Goal: Task Accomplishment & Management: Manage account settings

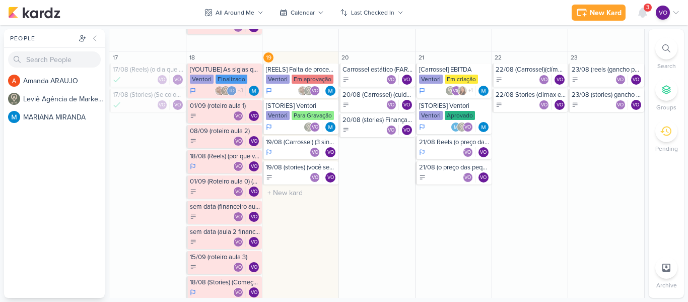
scroll to position [403, 0]
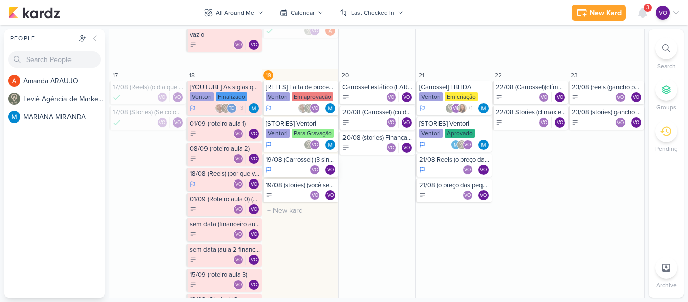
click at [282, 167] on div "[PERSON_NAME]" at bounding box center [301, 170] width 70 height 10
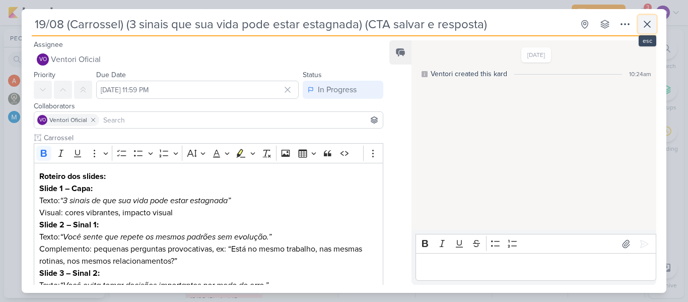
click at [646, 24] on icon at bounding box center [647, 24] width 12 height 12
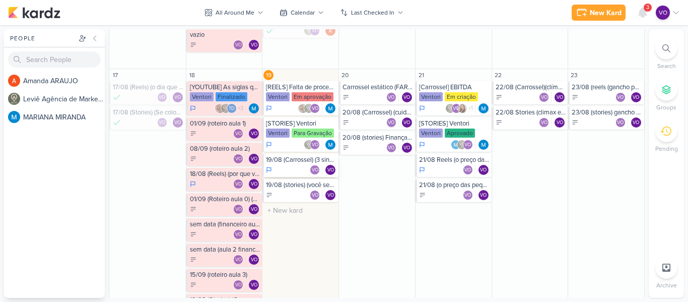
click at [286, 166] on div "[PERSON_NAME]" at bounding box center [301, 170] width 70 height 10
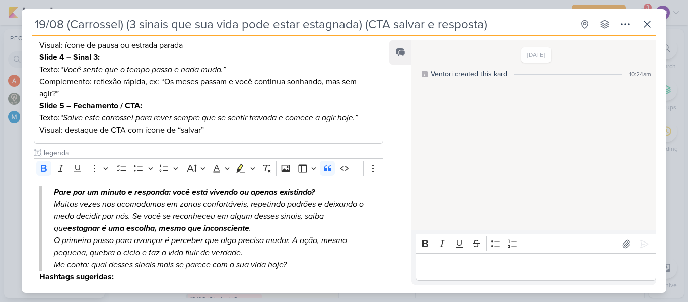
scroll to position [302, 0]
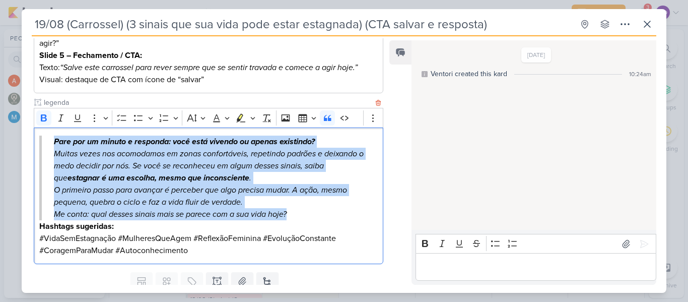
drag, startPoint x: 51, startPoint y: 139, endPoint x: 302, endPoint y: 215, distance: 261.9
click at [302, 215] on blockquote "Pare por um minuto e responda: você está vivendo ou apenas existindo? Muitas ve…" at bounding box center [208, 177] width 338 height 85
copy blockquote "Pare por um minuto e responda: você está vivendo ou apenas existindo? Muitas ve…"
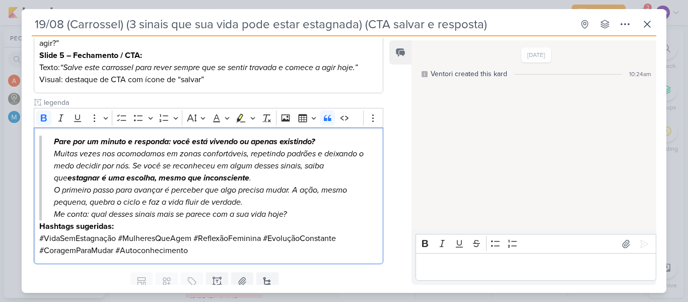
click at [463, 263] on p "Editor editing area: main" at bounding box center [535, 267] width 230 height 12
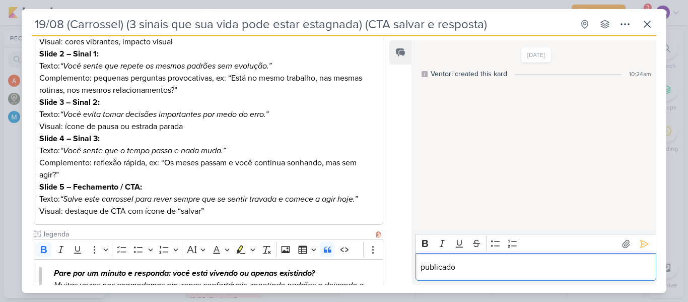
scroll to position [0, 0]
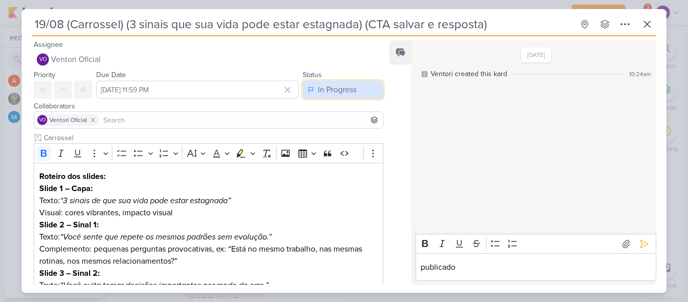
click at [349, 82] on button "In Progress" at bounding box center [343, 90] width 81 height 18
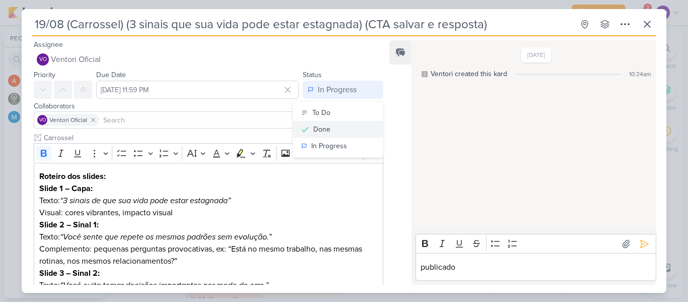
click at [317, 128] on div "Done" at bounding box center [321, 129] width 17 height 11
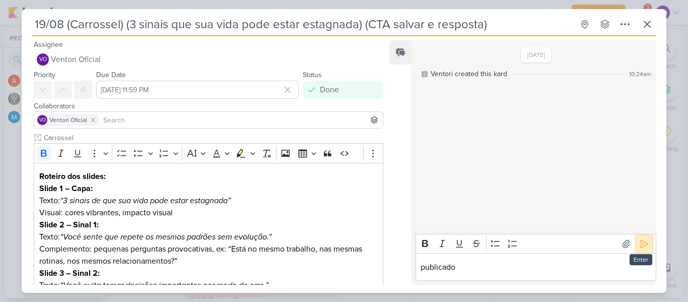
click at [639, 241] on icon at bounding box center [644, 244] width 10 height 10
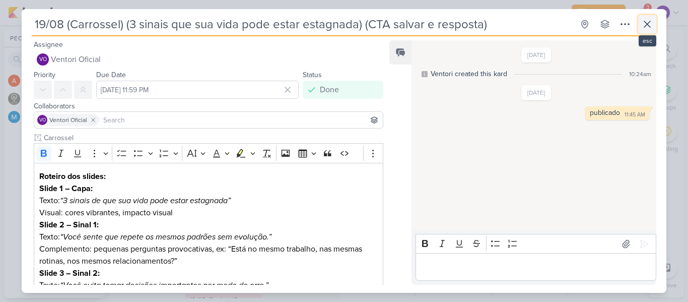
click at [649, 25] on icon at bounding box center [647, 24] width 12 height 12
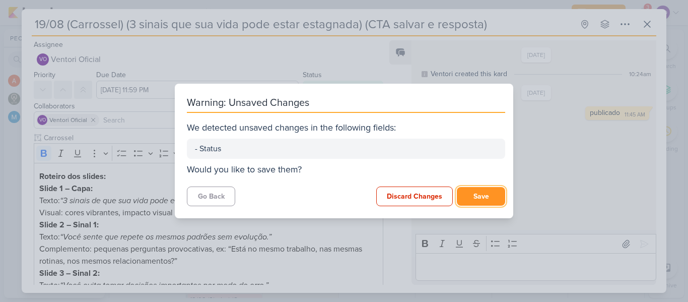
click at [468, 192] on button "Save" at bounding box center [481, 196] width 48 height 19
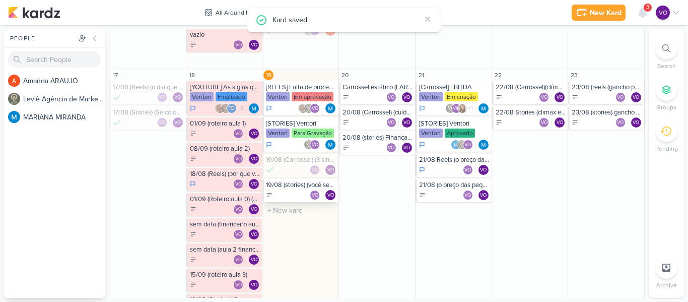
click at [288, 186] on div "19/08 (stories) (você sente que sua vida está pausada) (CTA carta)" at bounding box center [301, 185] width 70 height 8
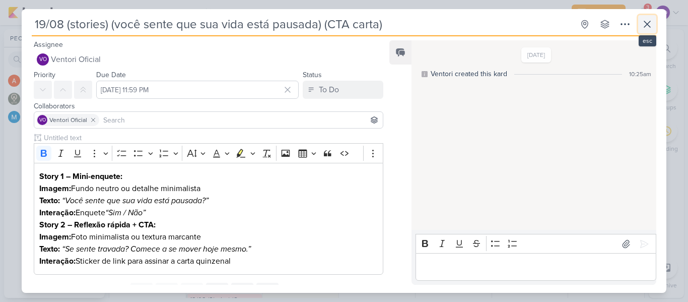
click at [645, 27] on icon at bounding box center [647, 24] width 12 height 12
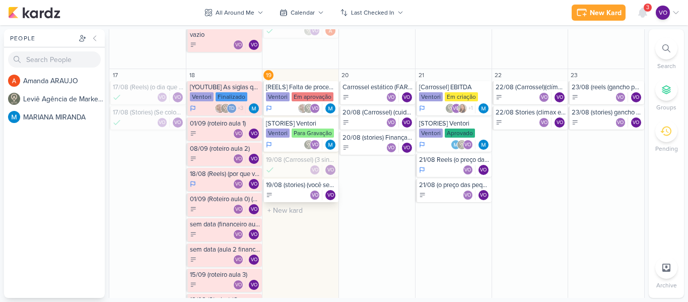
click at [284, 191] on div "[PERSON_NAME]" at bounding box center [301, 195] width 70 height 10
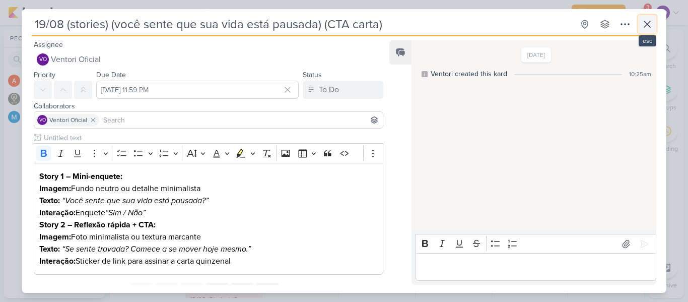
click at [653, 18] on button at bounding box center [647, 24] width 18 height 18
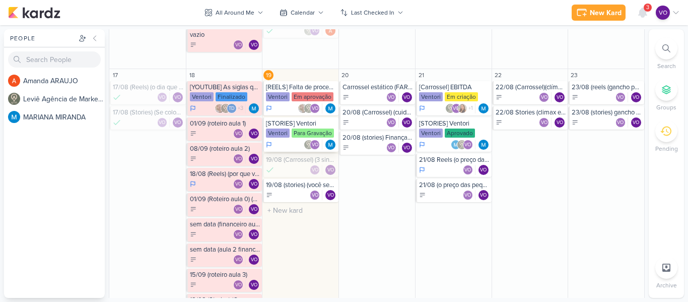
click at [278, 128] on div "Ventori" at bounding box center [278, 132] width 24 height 9
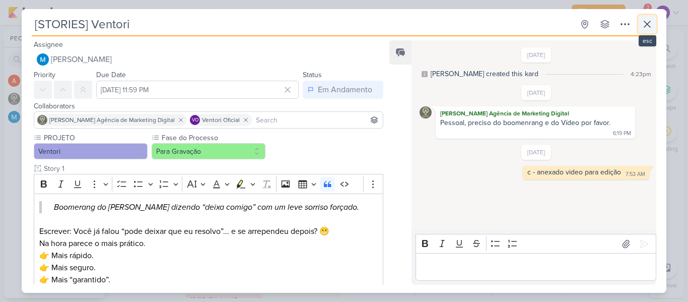
click at [645, 24] on icon at bounding box center [647, 24] width 12 height 12
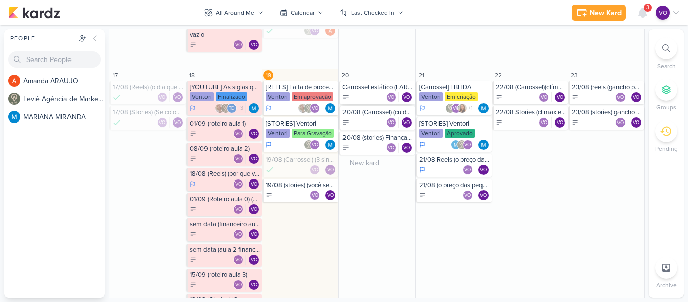
click at [368, 95] on div "[PERSON_NAME]" at bounding box center [377, 97] width 70 height 10
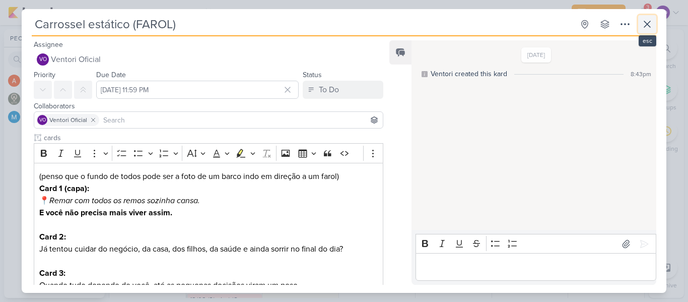
click at [646, 24] on icon at bounding box center [647, 24] width 12 height 12
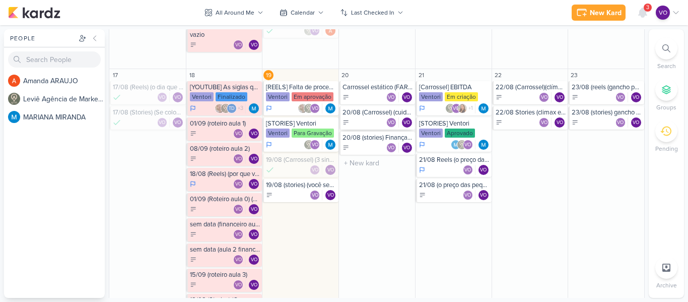
click at [379, 119] on div "[PERSON_NAME]" at bounding box center [377, 122] width 70 height 10
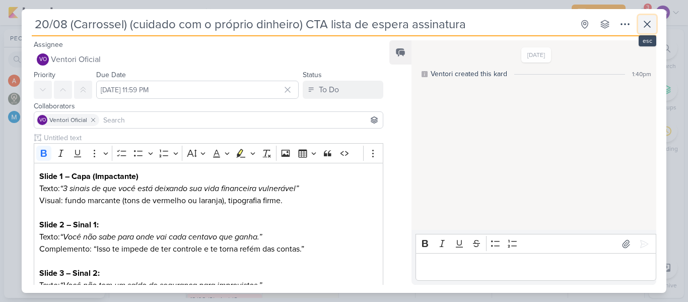
click at [650, 21] on icon at bounding box center [647, 24] width 6 height 6
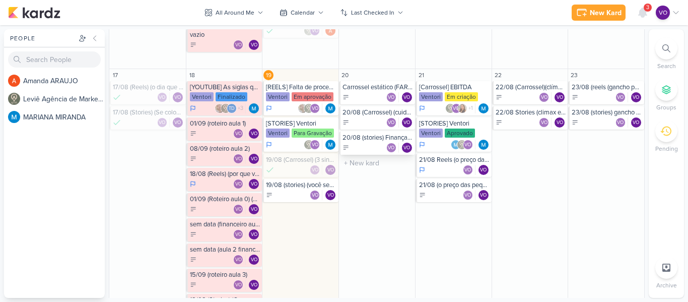
click at [363, 146] on div "[PERSON_NAME]" at bounding box center [377, 148] width 70 height 10
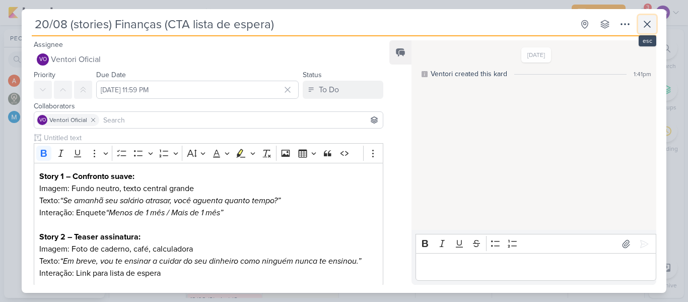
click at [650, 20] on icon at bounding box center [647, 24] width 12 height 12
